Goal: Information Seeking & Learning: Learn about a topic

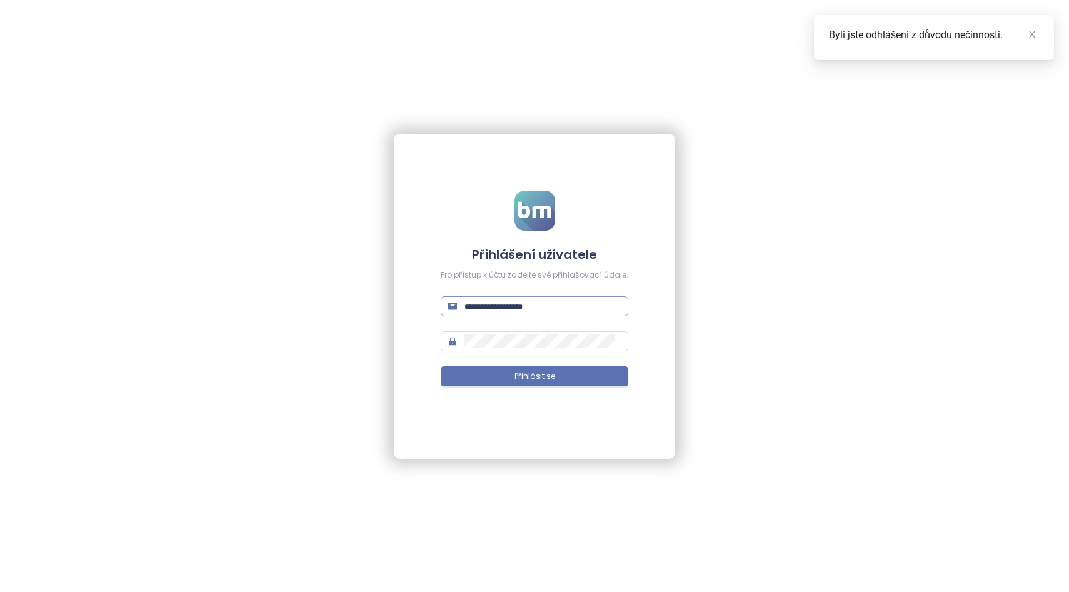
click at [496, 302] on input "text" at bounding box center [542, 306] width 156 height 14
type input "**********"
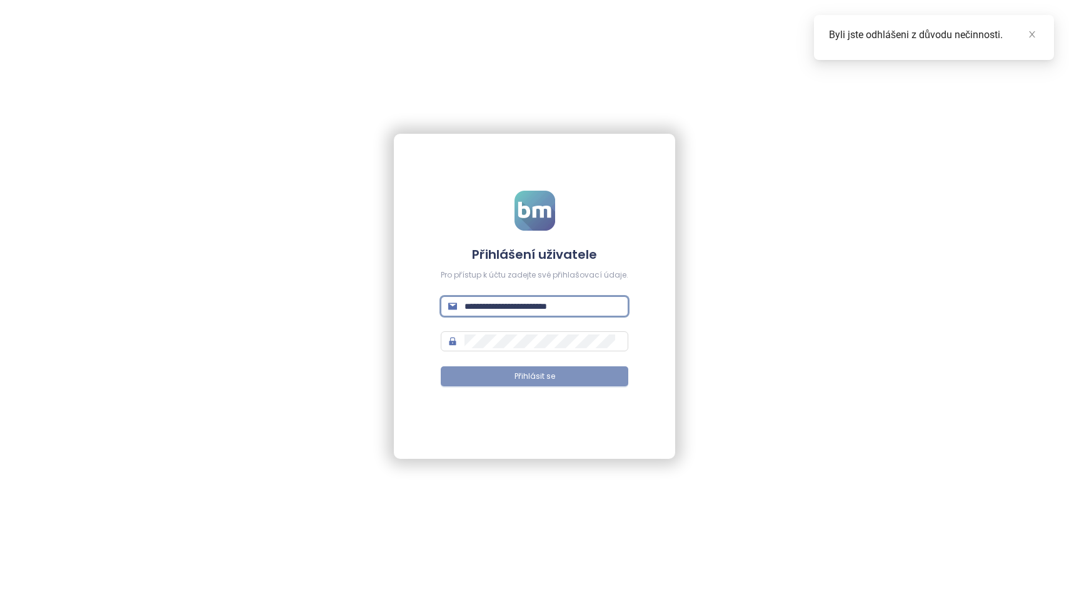
click at [557, 386] on button "Přihlásit se" at bounding box center [534, 376] width 187 height 20
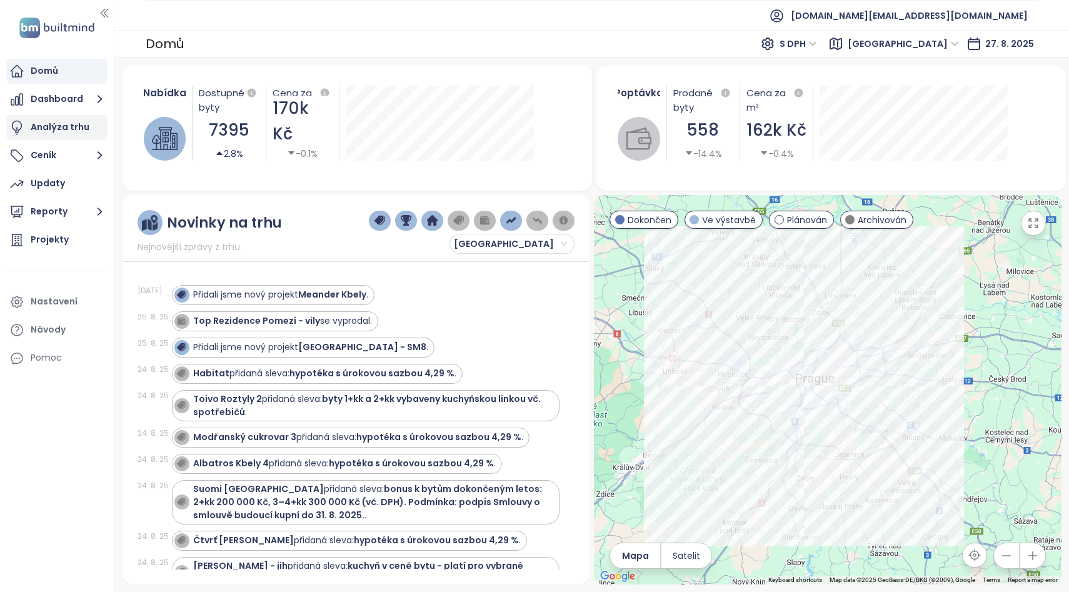
click at [47, 132] on div "Analýza trhu" at bounding box center [60, 127] width 59 height 16
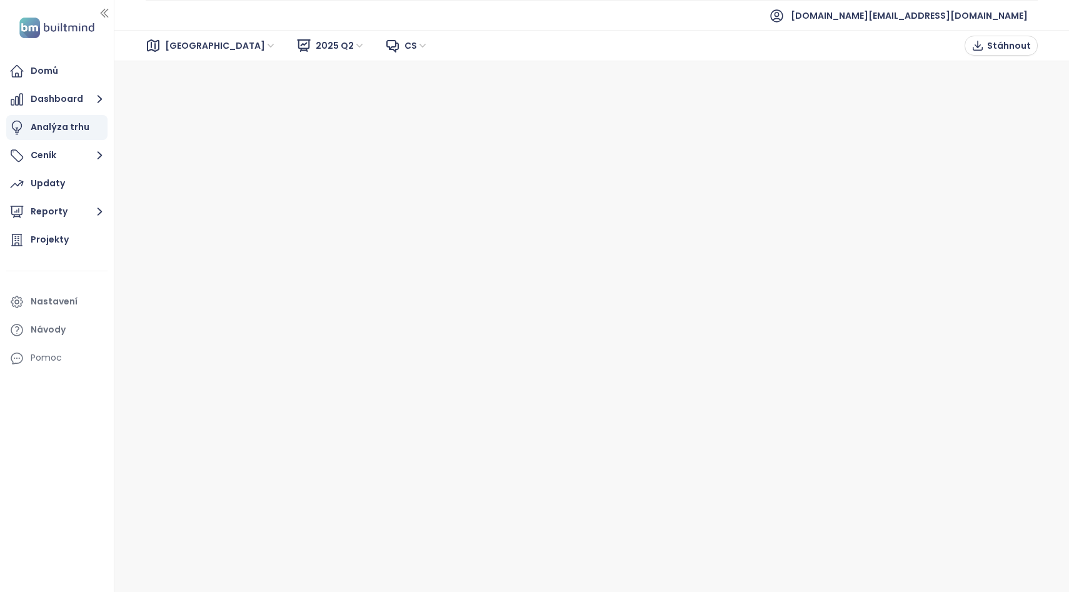
click at [182, 41] on span "[GEOGRAPHIC_DATA]" at bounding box center [220, 45] width 111 height 19
click at [316, 44] on span "2025 Q2" at bounding box center [340, 45] width 49 height 19
click at [996, 48] on span "Stáhnout" at bounding box center [1009, 46] width 44 height 14
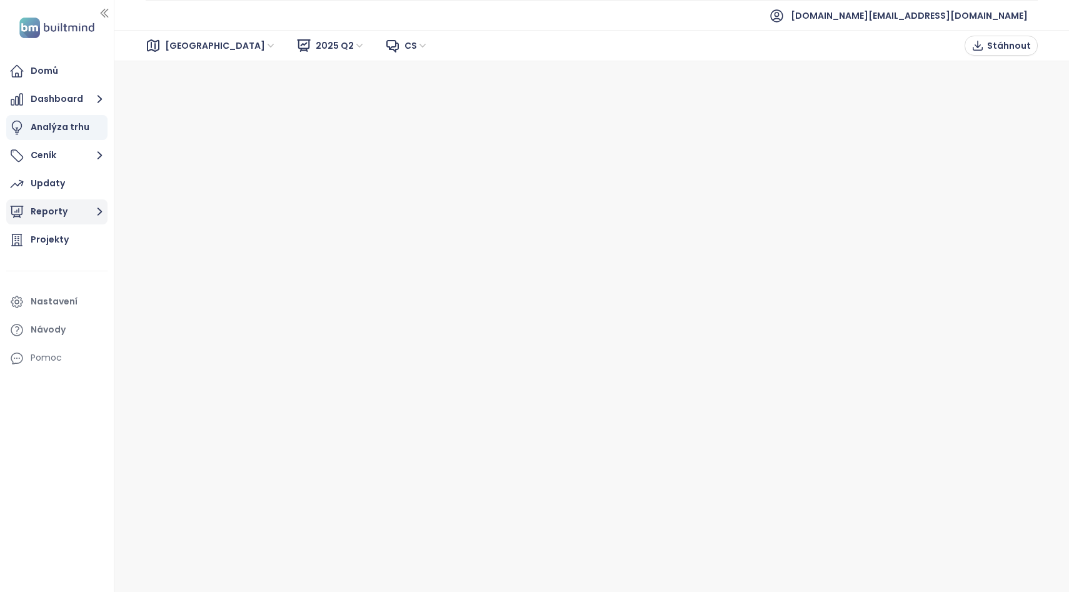
click at [40, 214] on button "Reporty" at bounding box center [56, 211] width 101 height 25
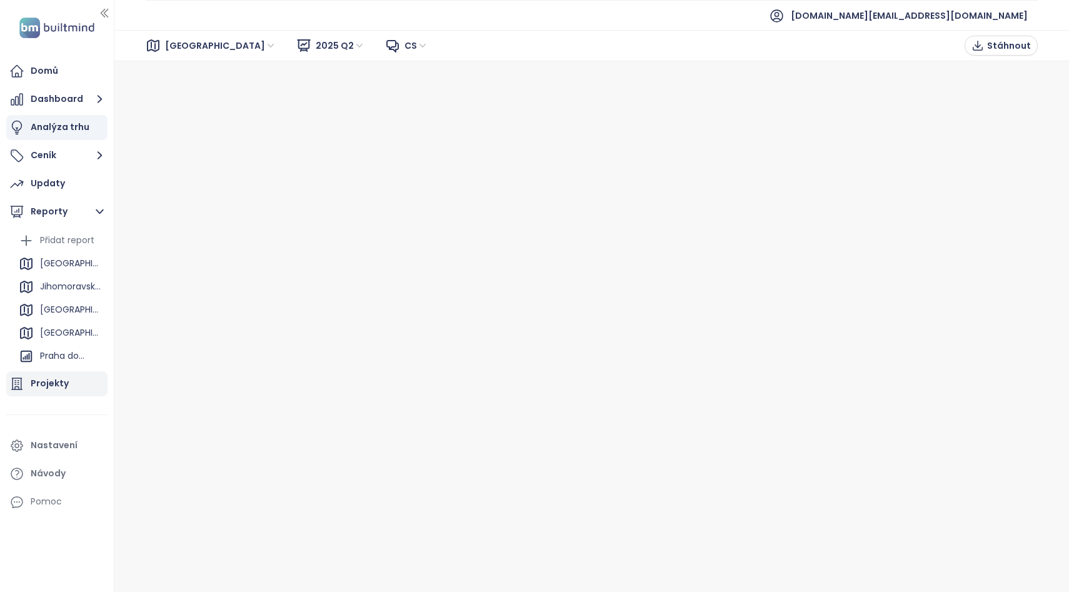
click at [52, 377] on div "Projekty" at bounding box center [50, 384] width 38 height 16
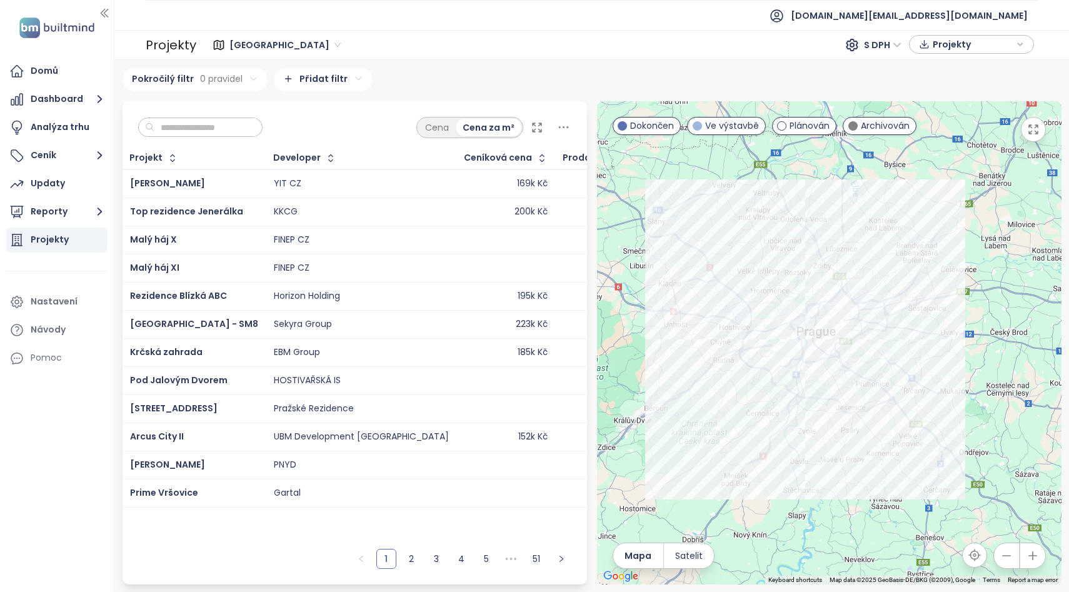
click at [214, 128] on input "text" at bounding box center [204, 127] width 101 height 19
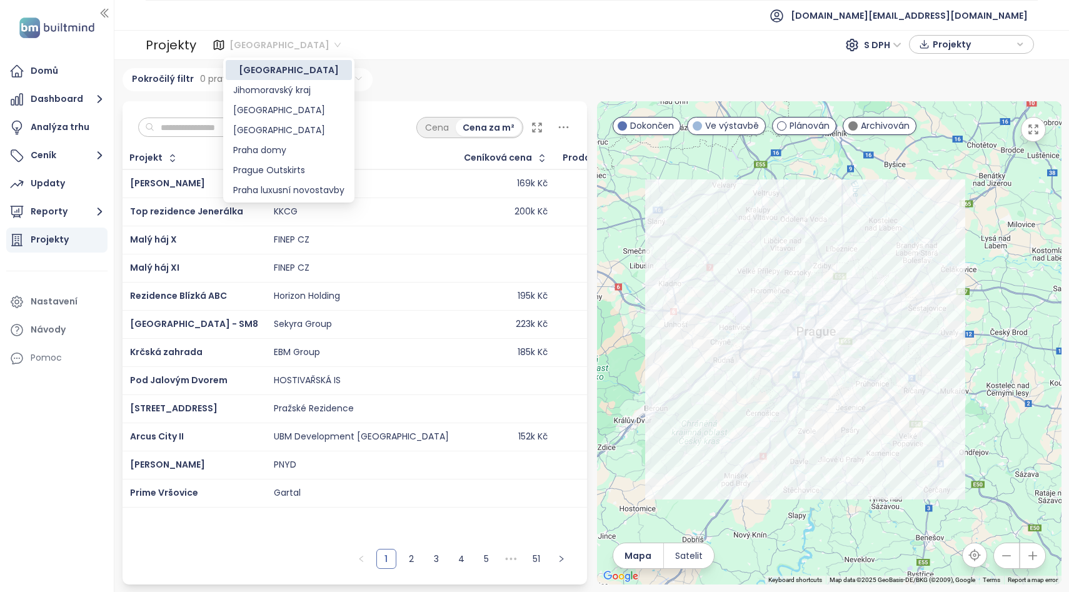
click at [246, 54] on span "[GEOGRAPHIC_DATA]" at bounding box center [284, 45] width 111 height 19
click at [263, 106] on div "[GEOGRAPHIC_DATA]" at bounding box center [288, 110] width 111 height 14
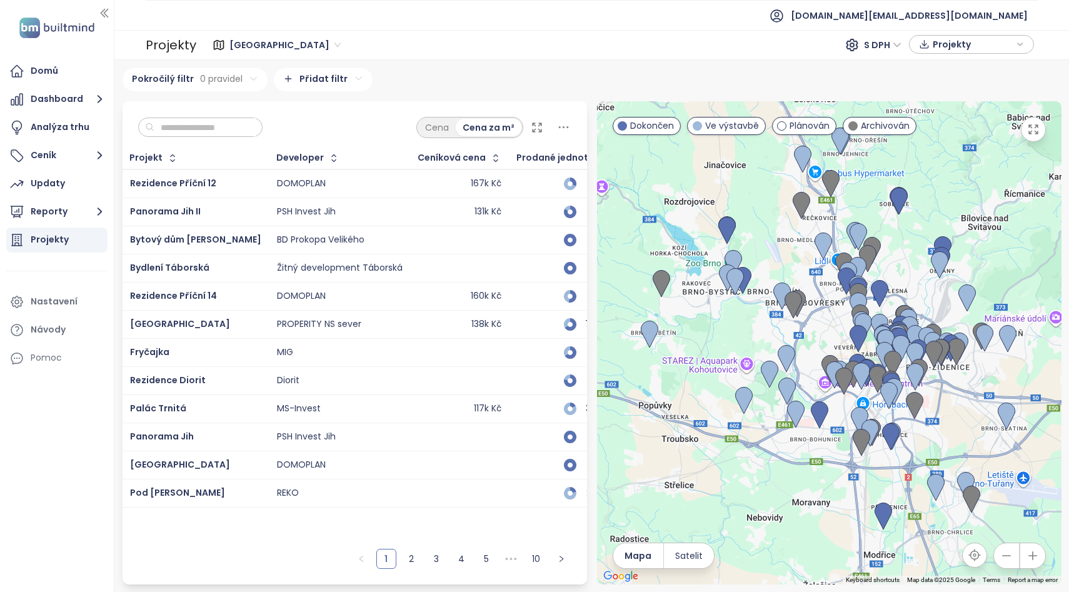
click at [219, 128] on input "text" at bounding box center [204, 127] width 101 height 19
click at [767, 384] on img at bounding box center [769, 374] width 17 height 27
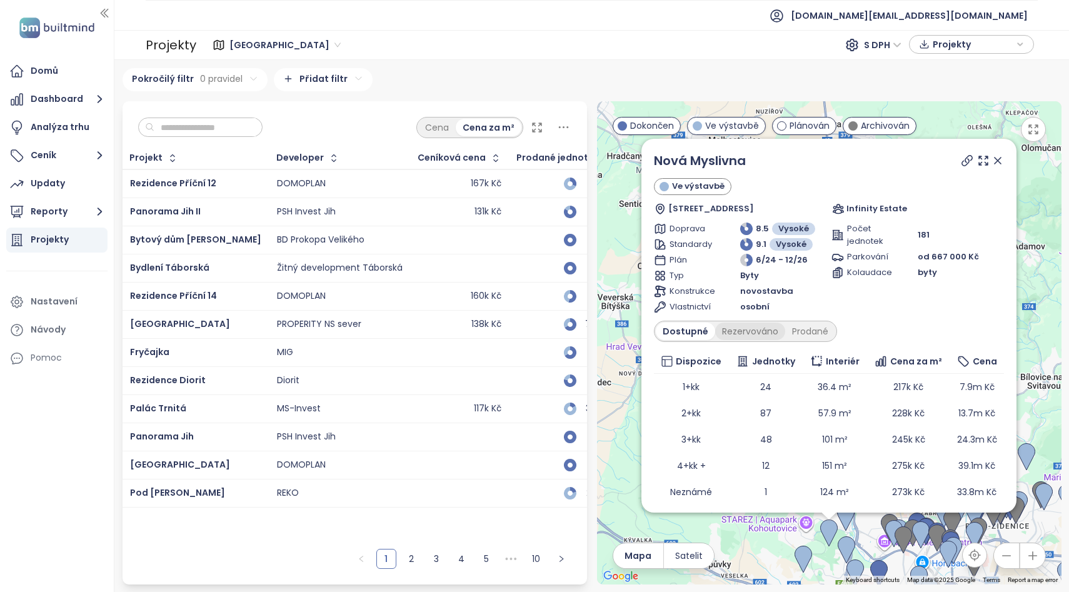
click at [744, 334] on div "Rezervováno" at bounding box center [750, 330] width 70 height 17
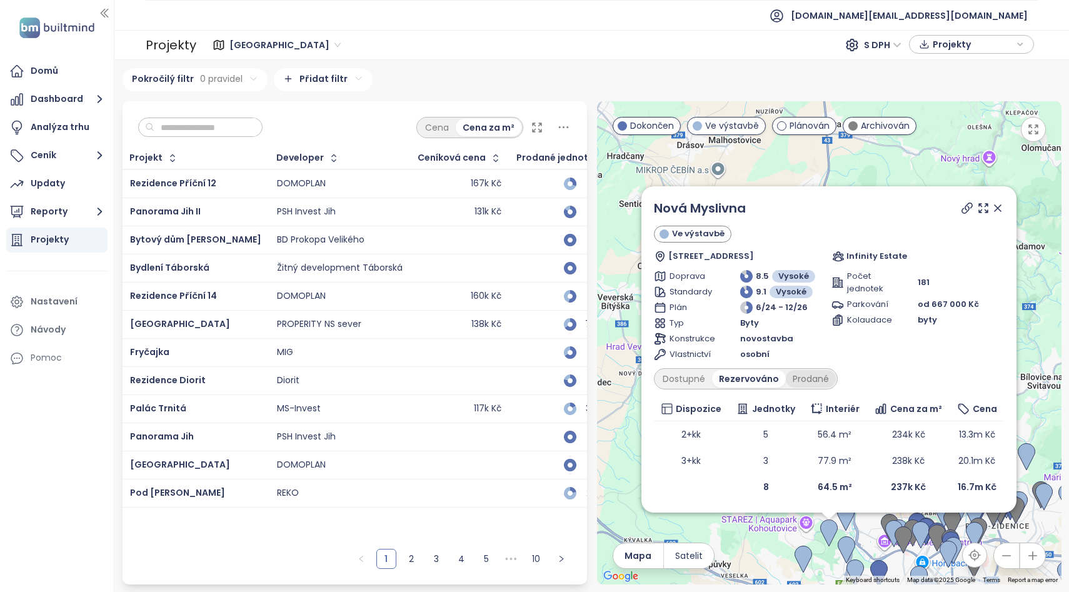
click at [801, 385] on div "Prodané" at bounding box center [811, 378] width 50 height 17
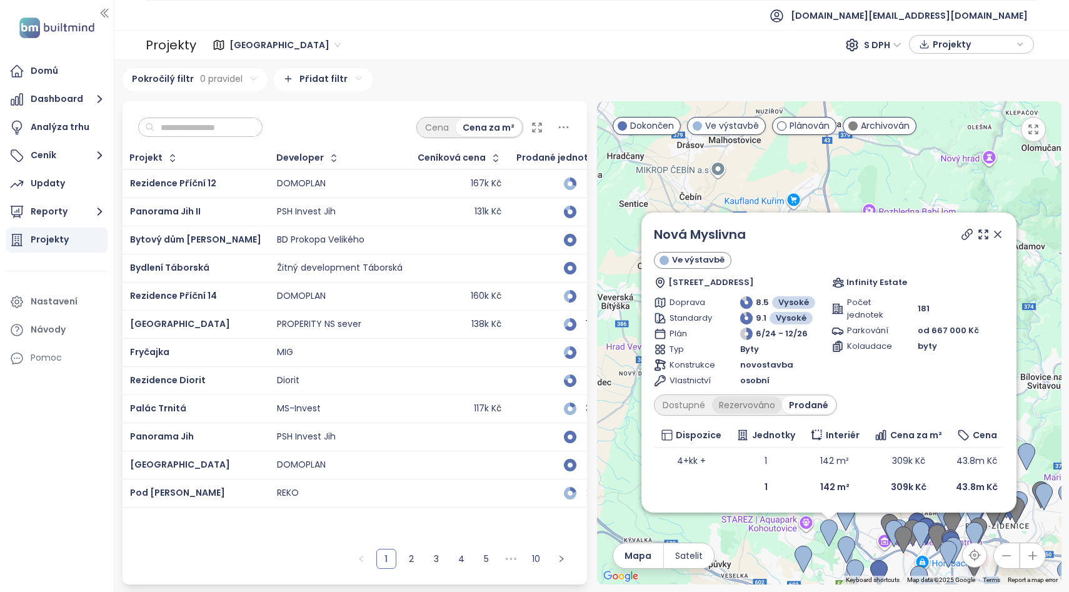
click at [746, 403] on div "Rezervováno" at bounding box center [747, 404] width 70 height 17
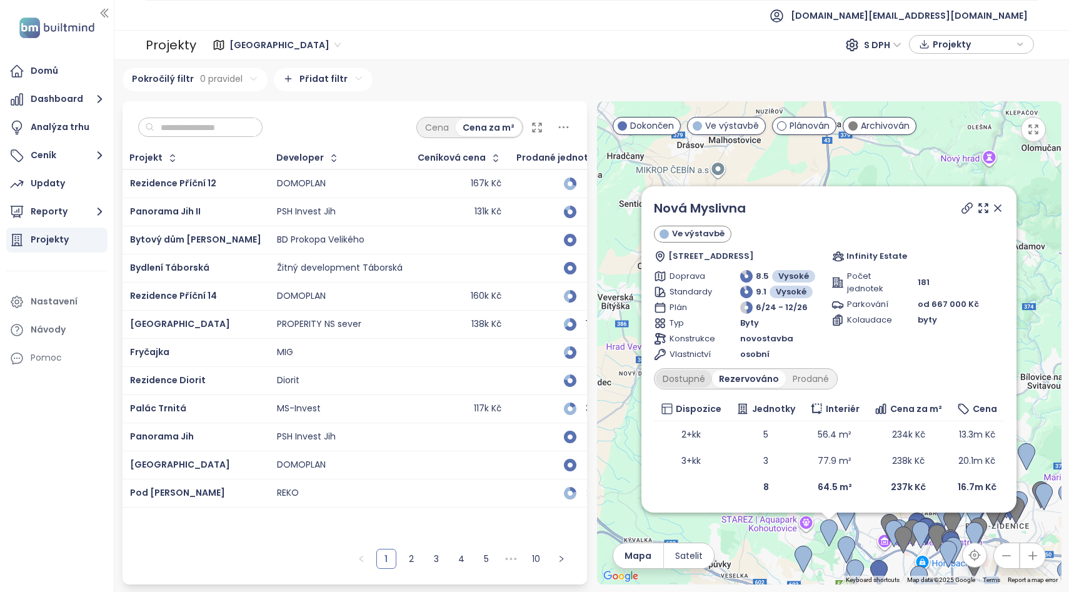
click at [668, 383] on div "Dostupné" at bounding box center [684, 378] width 56 height 17
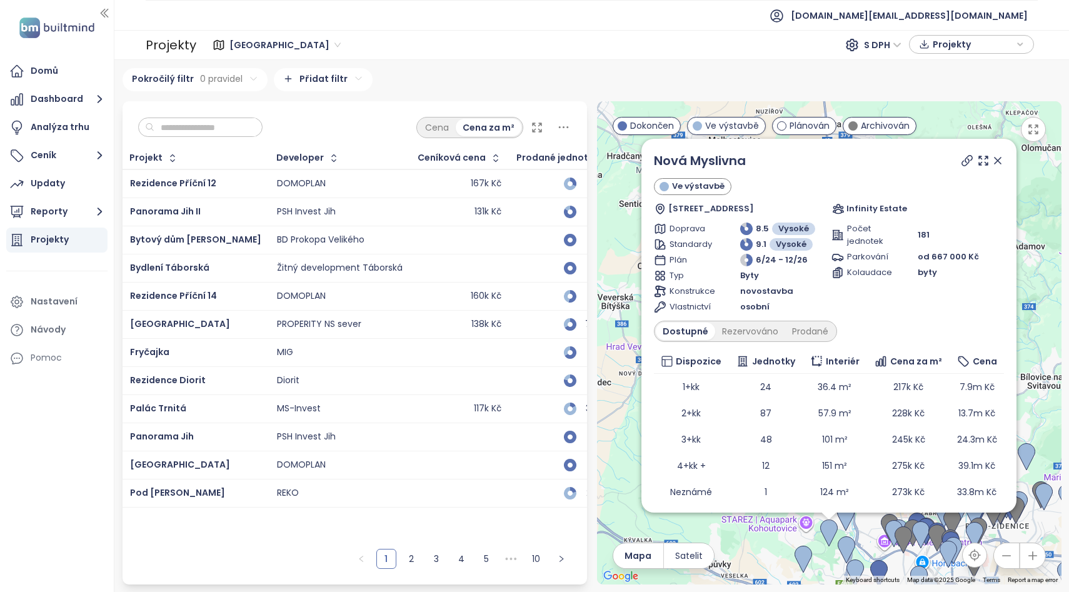
click at [994, 160] on icon at bounding box center [997, 160] width 6 height 6
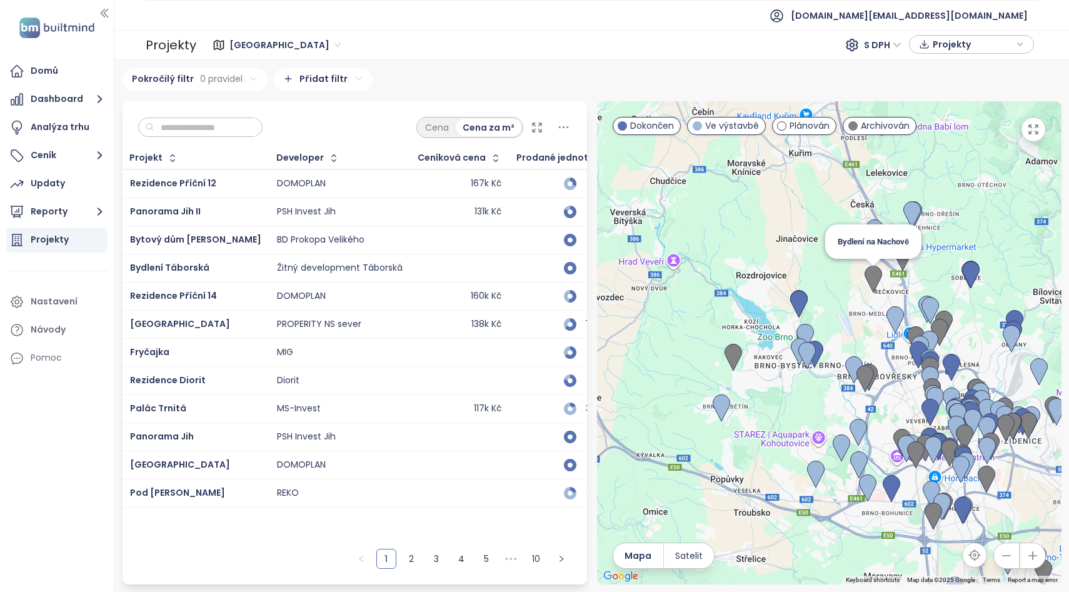
drag, startPoint x: 851, startPoint y: 367, endPoint x: 860, endPoint y: 281, distance: 86.7
click at [866, 269] on div "Bydlení na Nachově" at bounding box center [829, 342] width 464 height 483
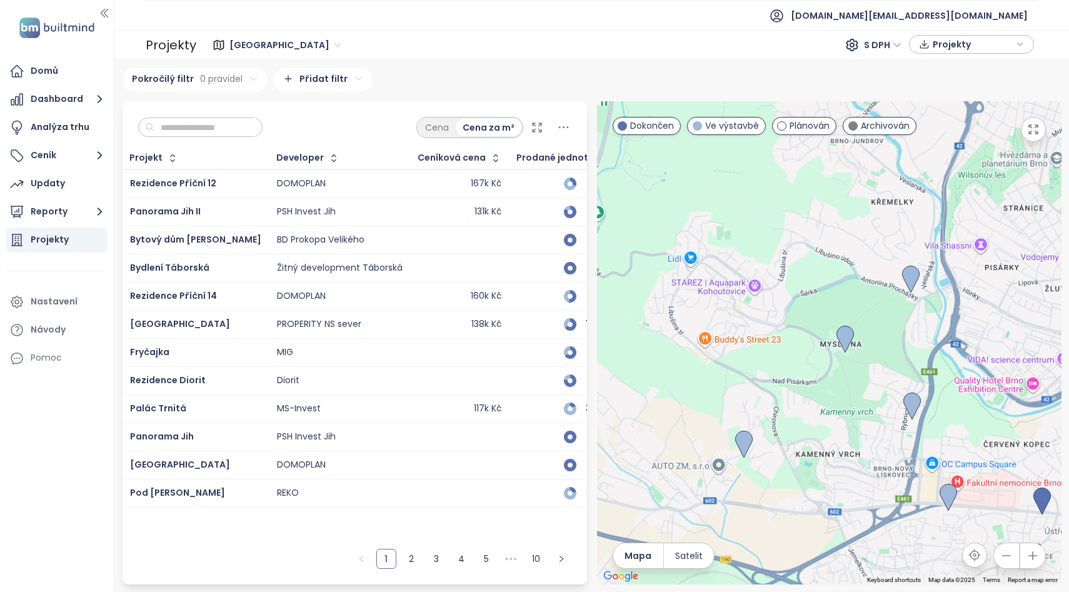
drag, startPoint x: 823, startPoint y: 454, endPoint x: 799, endPoint y: 456, distance: 24.4
click at [799, 456] on div at bounding box center [829, 342] width 464 height 483
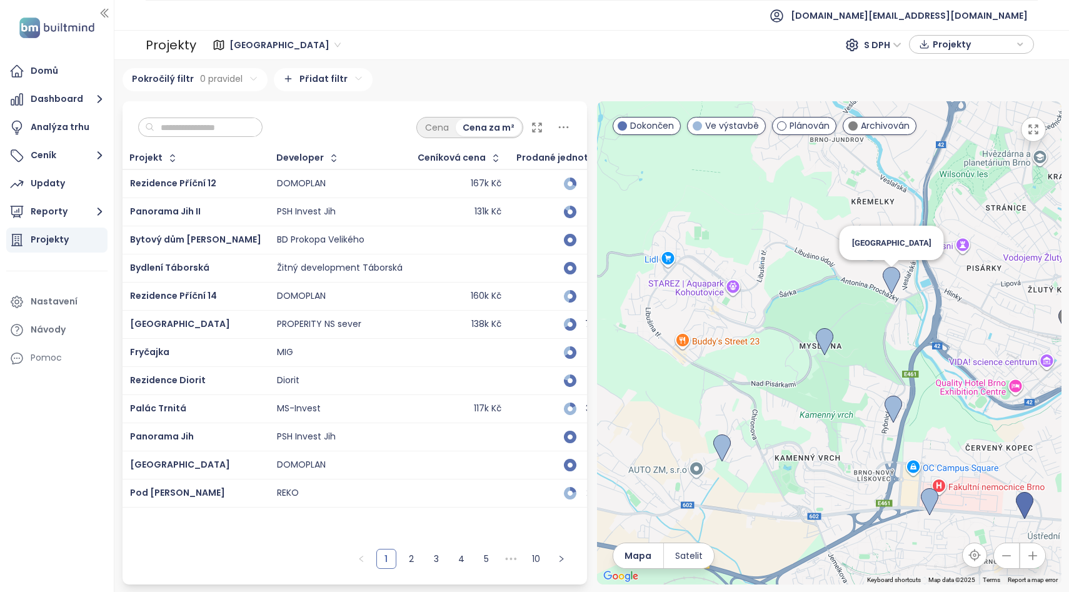
click at [892, 285] on img at bounding box center [890, 280] width 17 height 27
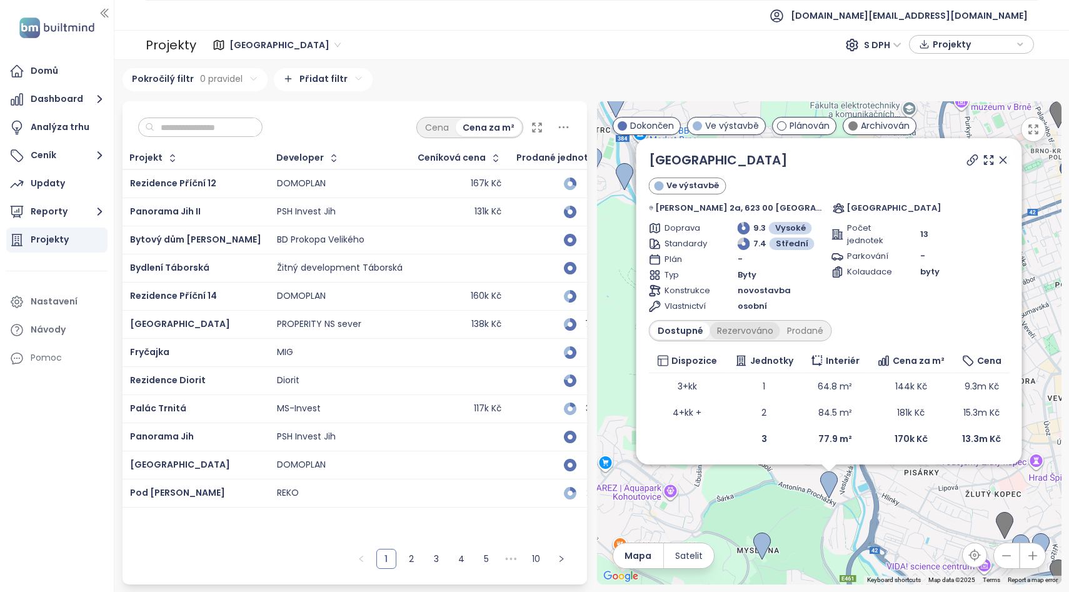
click at [737, 333] on div "Rezervováno" at bounding box center [745, 330] width 70 height 17
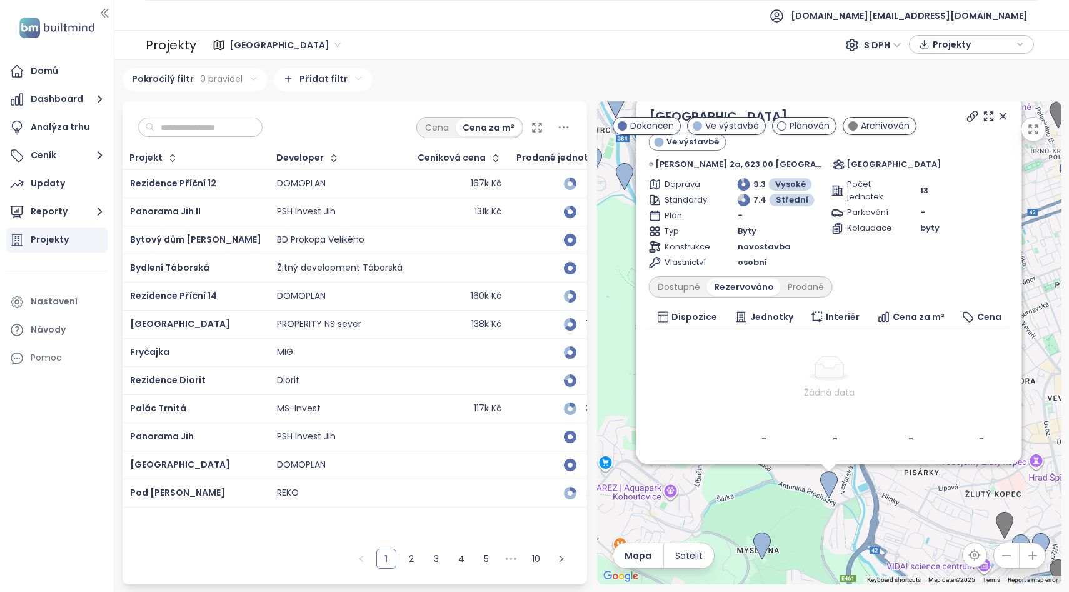
click at [805, 297] on div "Dostupné Rezervováno Prodané" at bounding box center [741, 286] width 184 height 21
click at [807, 290] on div "Prodané" at bounding box center [806, 286] width 50 height 17
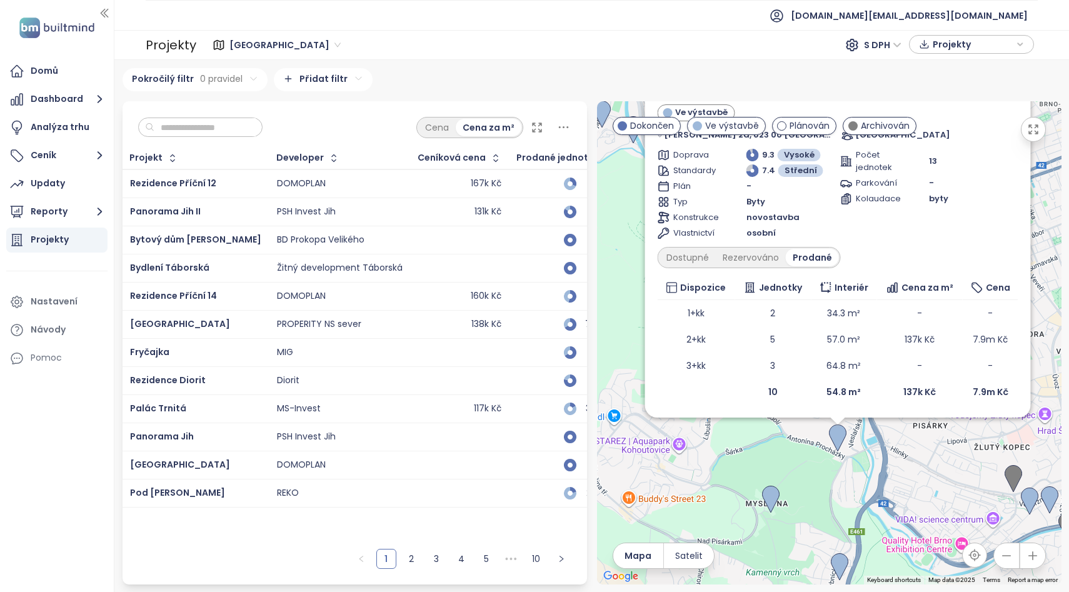
drag, startPoint x: 790, startPoint y: 457, endPoint x: 817, endPoint y: 376, distance: 85.6
click at [817, 376] on div "Vila dům Pisárky Ve výstavbě [PERSON_NAME] 2a, 623 00 [GEOGRAPHIC_DATA]-[GEOGRA…" at bounding box center [829, 342] width 464 height 483
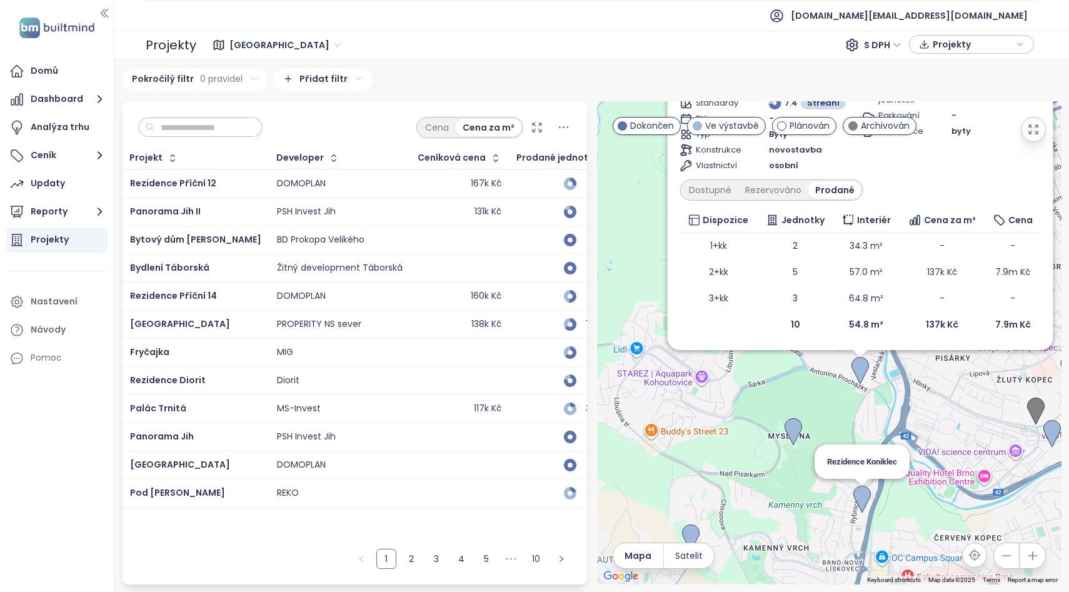
click at [863, 499] on img at bounding box center [861, 499] width 17 height 27
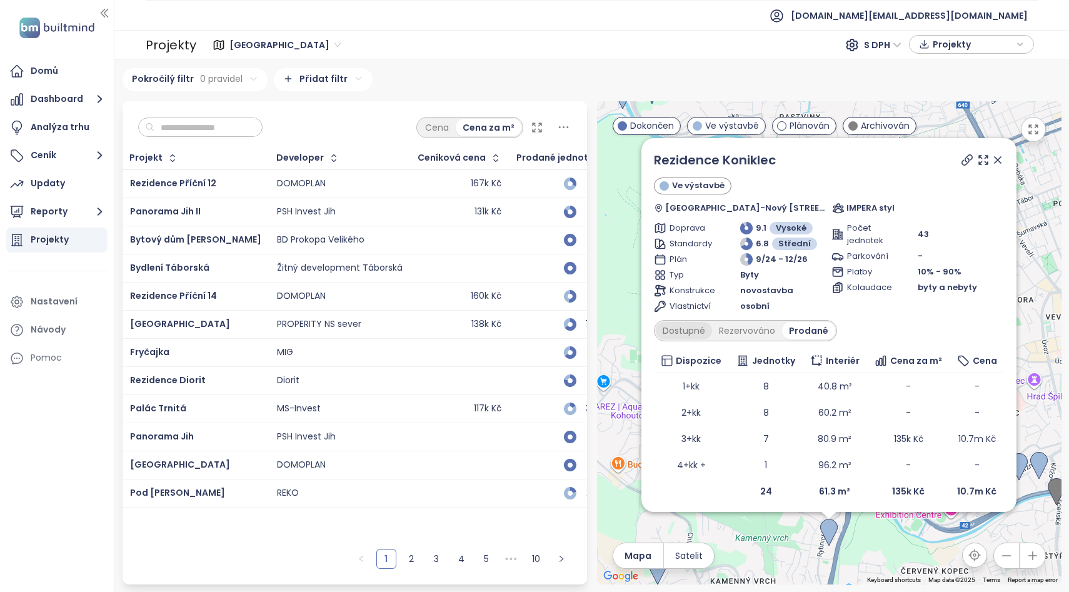
click at [682, 331] on div "Dostupné" at bounding box center [684, 330] width 56 height 17
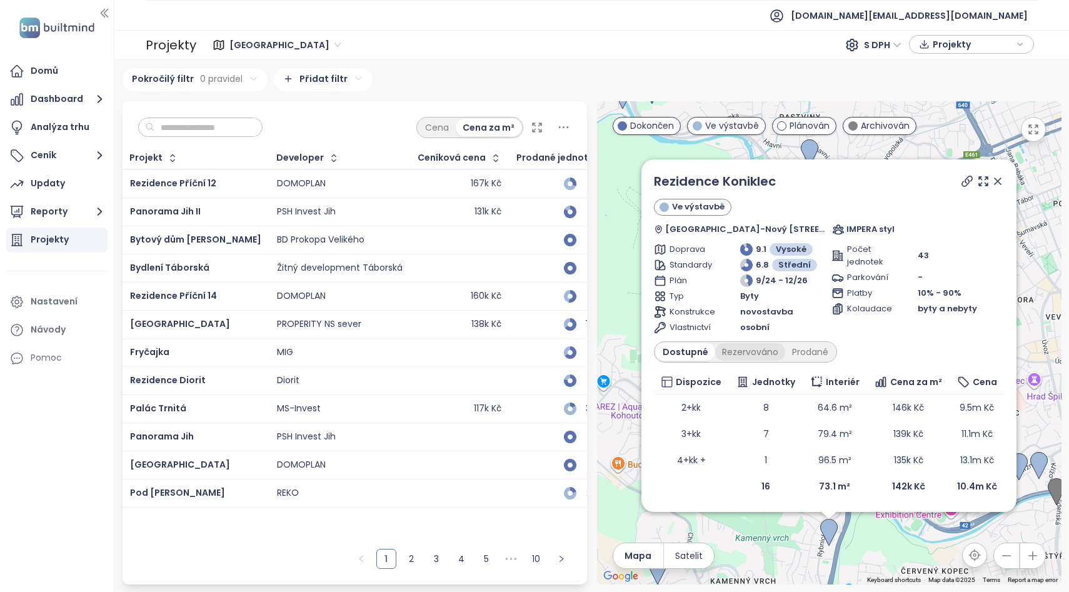
click at [747, 356] on div "Rezervováno" at bounding box center [750, 351] width 70 height 17
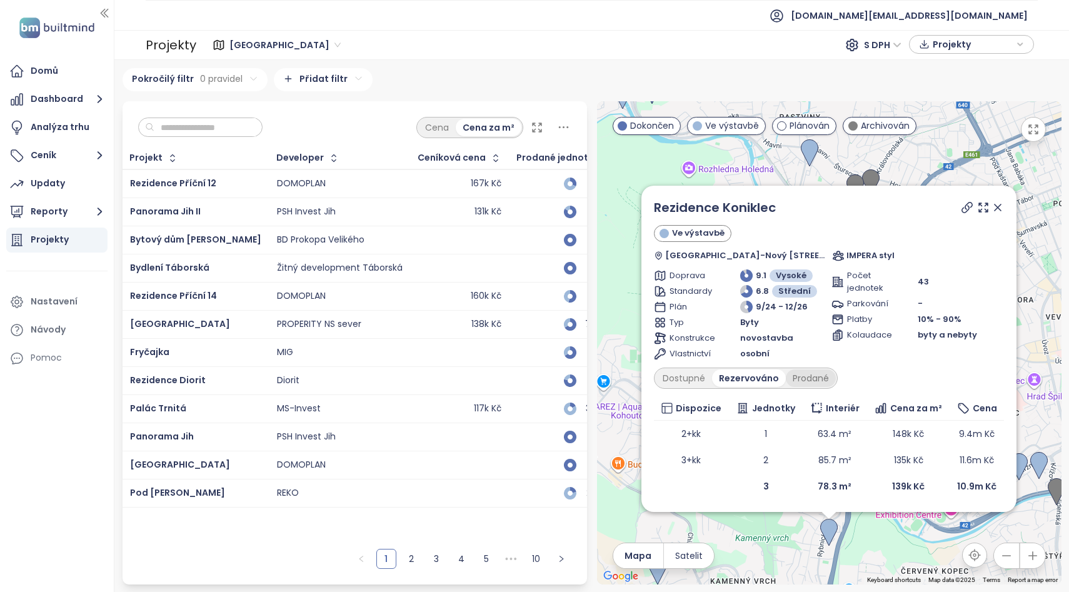
click at [800, 376] on div "Prodané" at bounding box center [811, 377] width 50 height 17
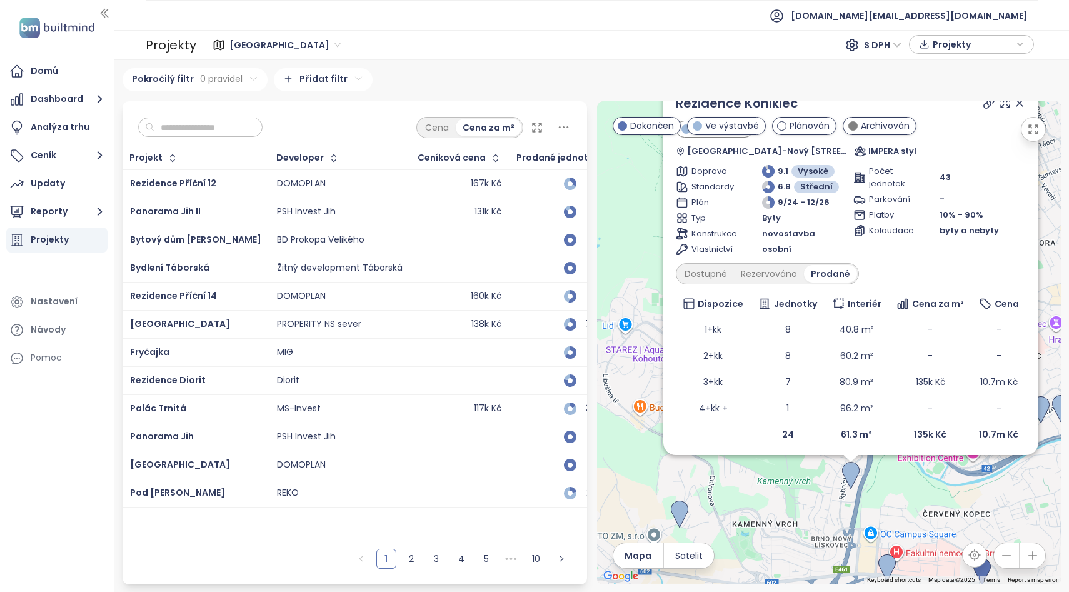
drag, startPoint x: 741, startPoint y: 531, endPoint x: 765, endPoint y: 473, distance: 62.8
click at [765, 473] on div "Rezidence Koniklec Ve výstavbě [GEOGRAPHIC_DATA]-[GEOGRAPHIC_DATA] 318, 603 00 …" at bounding box center [829, 342] width 464 height 483
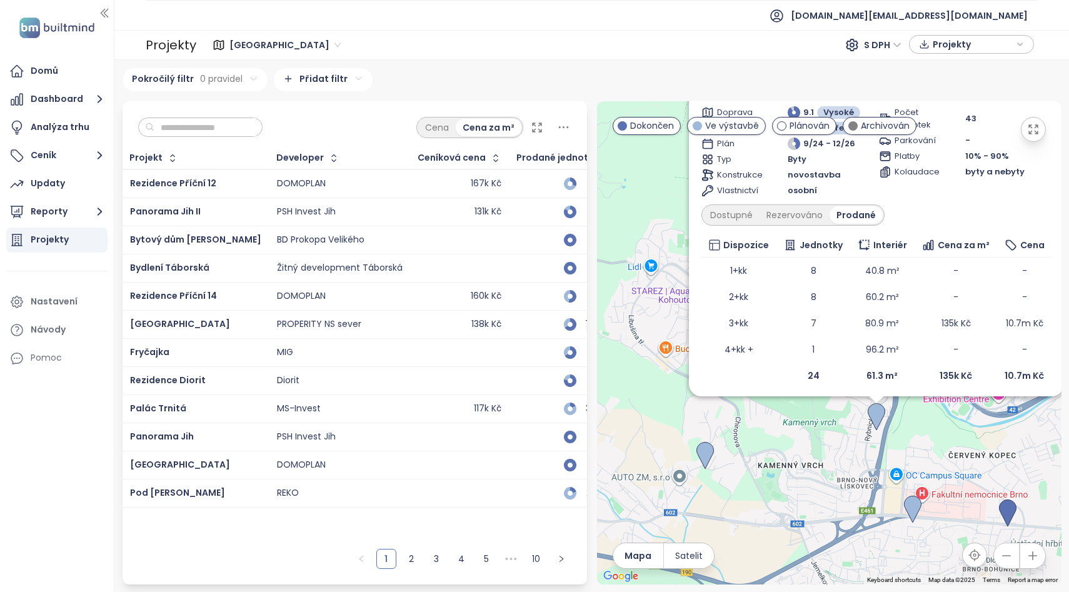
drag, startPoint x: 740, startPoint y: 496, endPoint x: 779, endPoint y: 384, distance: 118.6
click at [779, 384] on div "Rezidence Koniklec Ve výstavbě [GEOGRAPHIC_DATA]-[GEOGRAPHIC_DATA] 318, 603 00 …" at bounding box center [829, 342] width 464 height 483
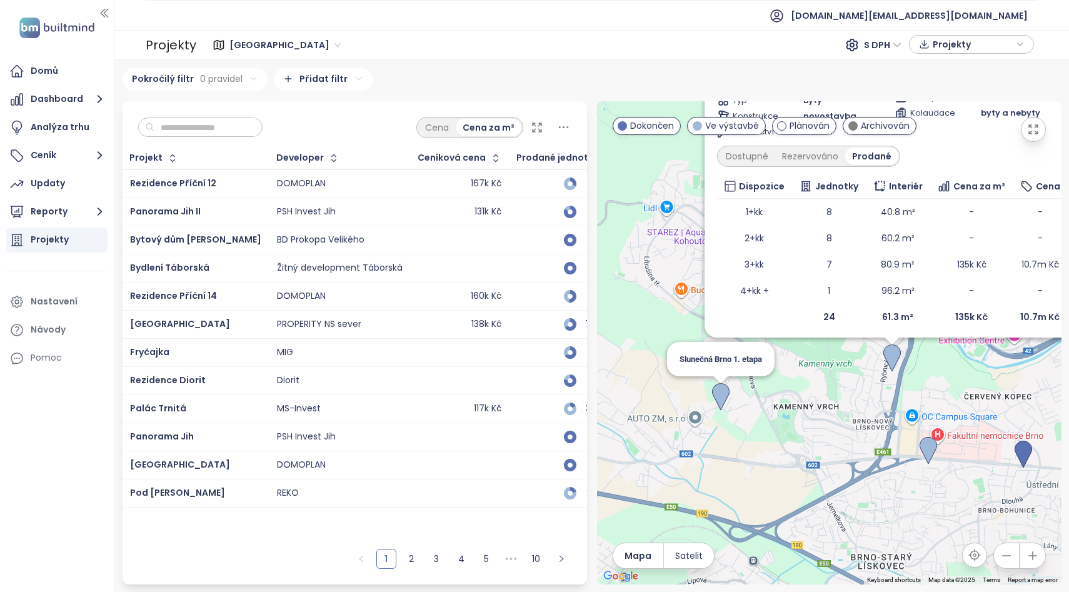
click at [724, 401] on img at bounding box center [720, 396] width 17 height 27
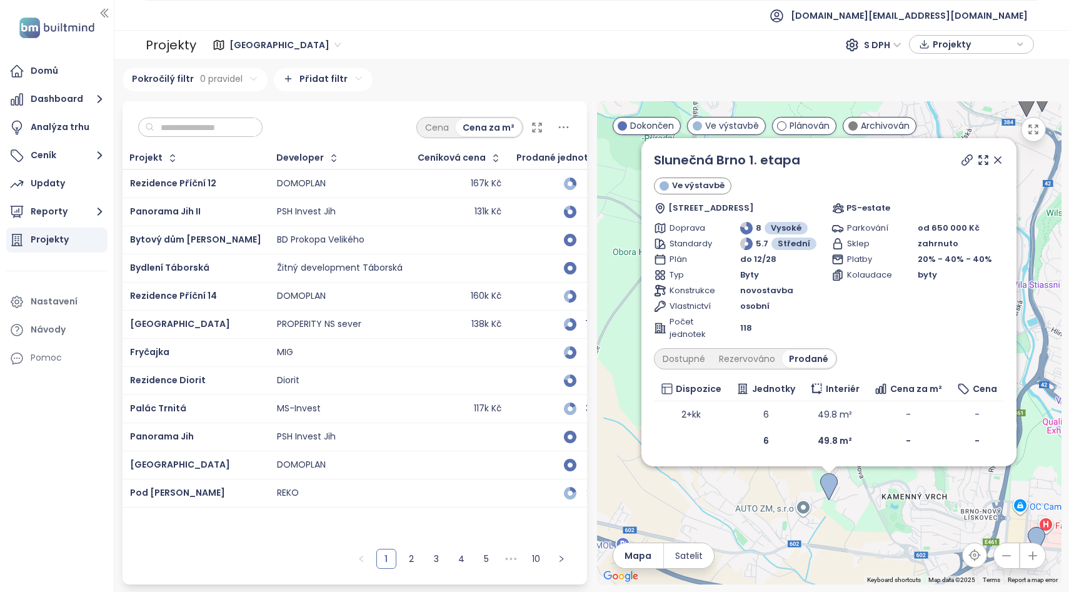
click at [997, 161] on icon at bounding box center [997, 160] width 6 height 6
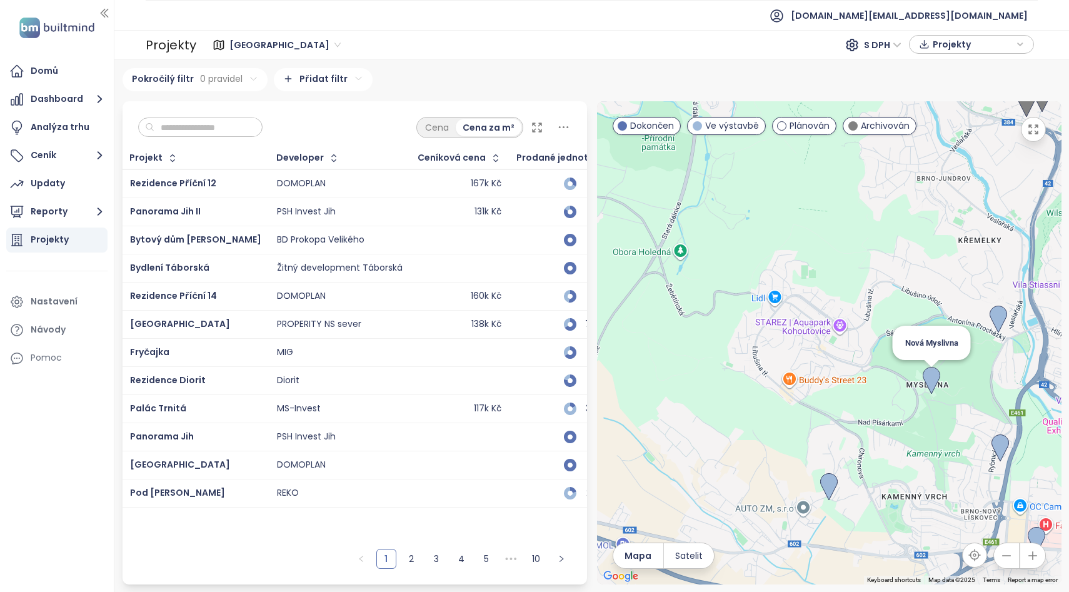
click at [929, 383] on img at bounding box center [930, 380] width 17 height 27
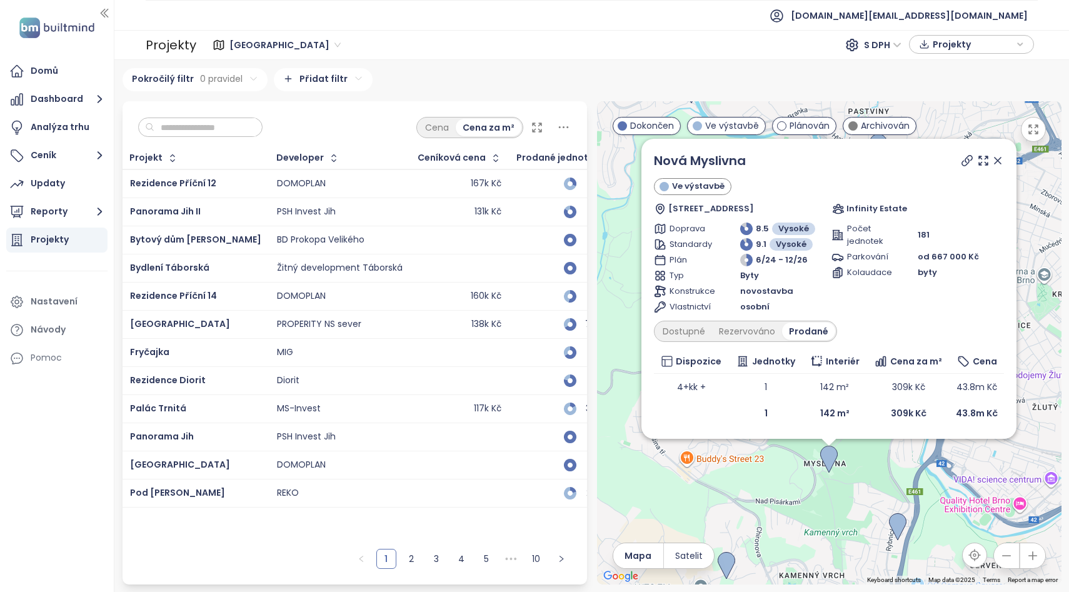
click at [1001, 161] on icon at bounding box center [997, 160] width 6 height 6
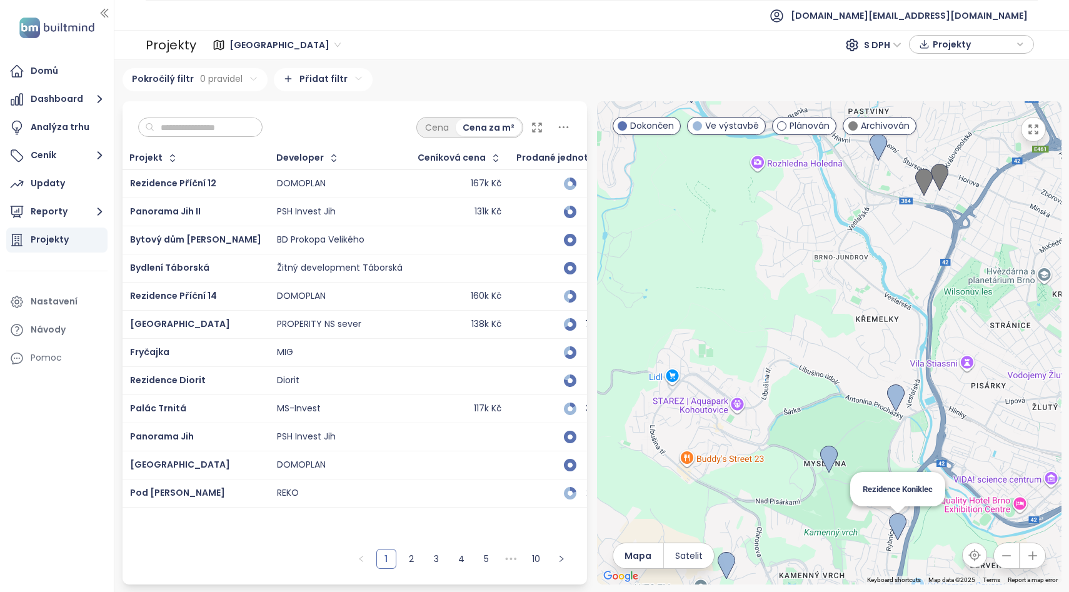
click at [901, 522] on img at bounding box center [897, 526] width 17 height 27
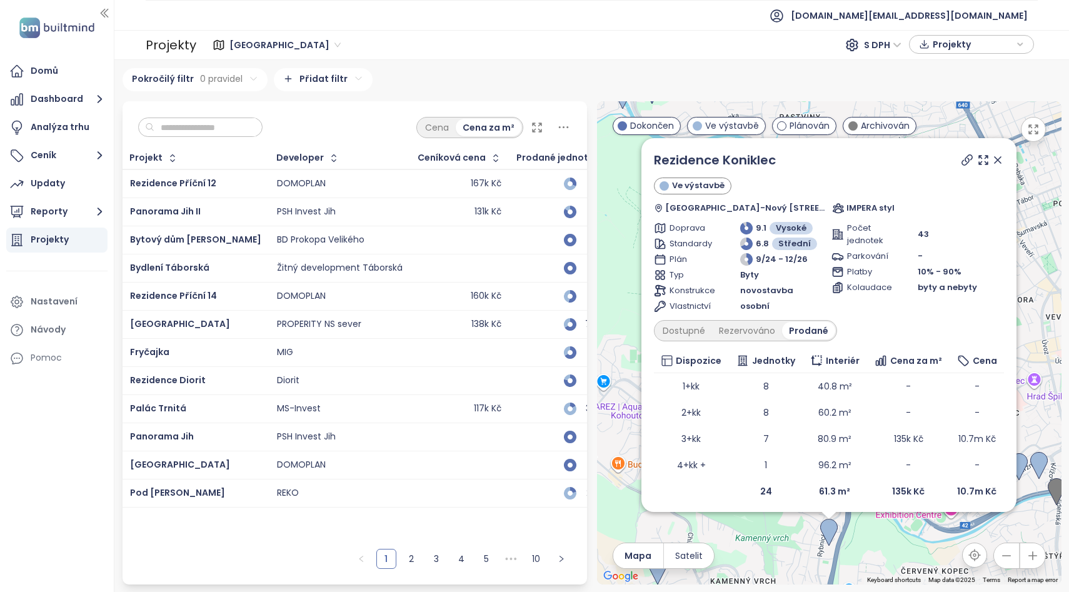
click at [991, 164] on icon at bounding box center [997, 160] width 12 height 12
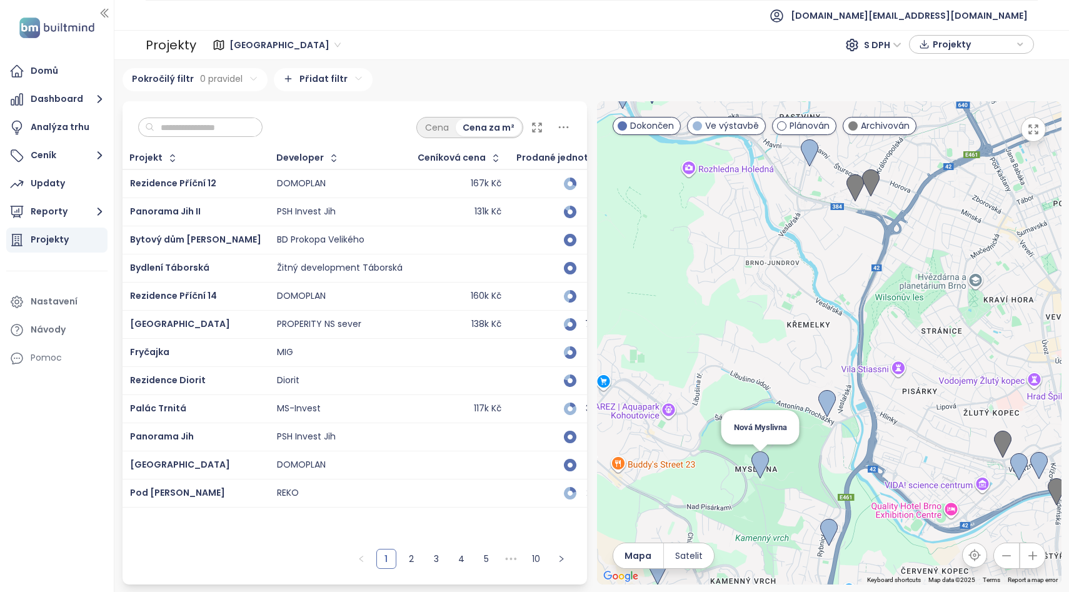
click at [752, 469] on img at bounding box center [759, 464] width 17 height 27
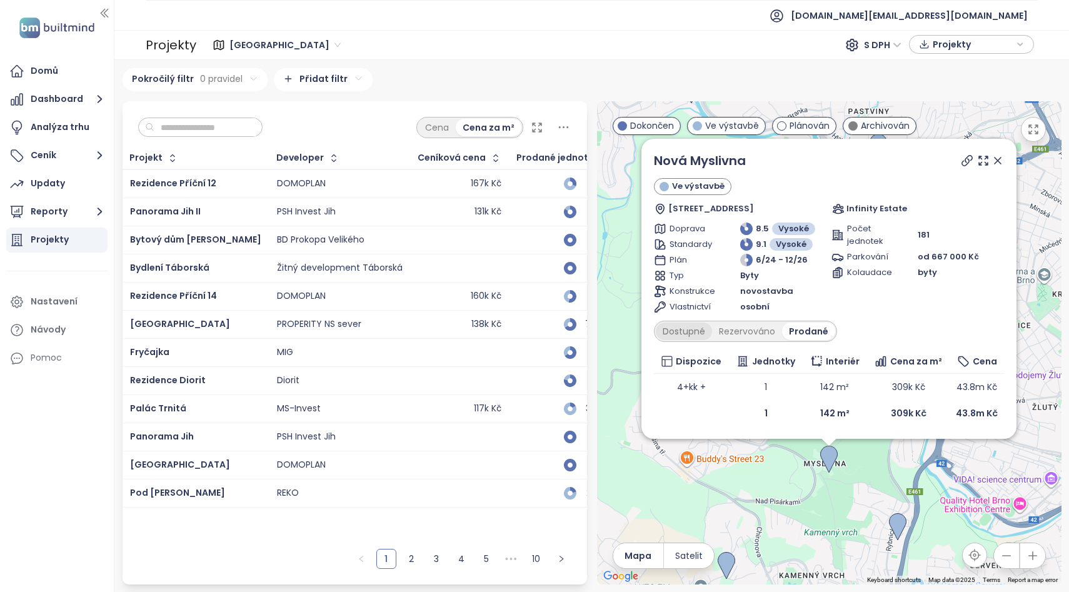
click at [681, 332] on div "Dostupné" at bounding box center [684, 330] width 56 height 17
